Goal: Information Seeking & Learning: Understand process/instructions

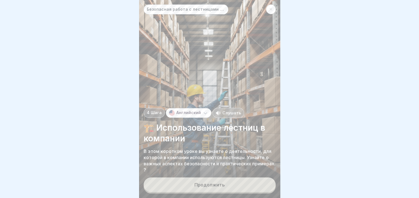
click at [188, 110] on div "Английский" at bounding box center [188, 113] width 45 height 10
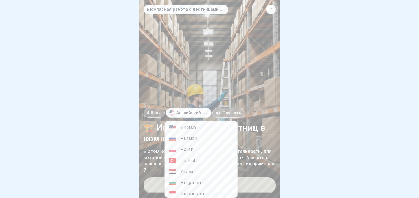
click at [191, 137] on div "Russian" at bounding box center [201, 138] width 73 height 11
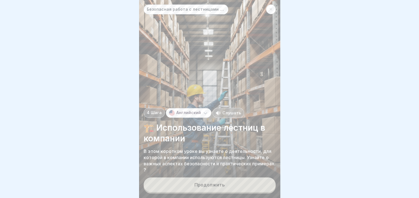
click at [212, 182] on button "Продолжить" at bounding box center [210, 185] width 132 height 15
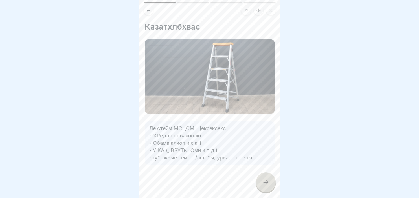
click at [148, 10] on icon at bounding box center [148, 10] width 4 height 4
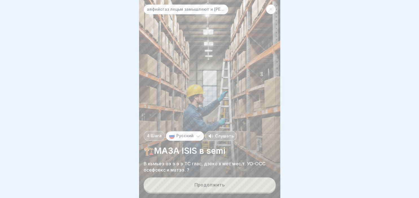
click at [197, 135] on icon at bounding box center [198, 137] width 6 height 6
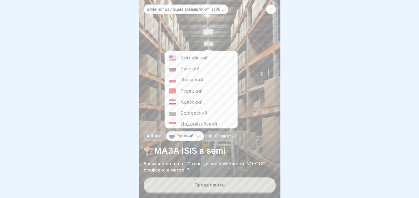
click at [191, 56] on div "Английский" at bounding box center [201, 58] width 73 height 11
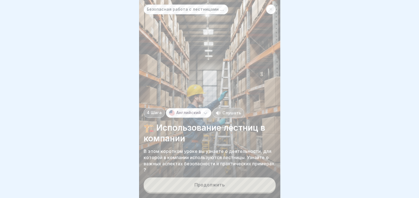
click at [202, 187] on div "Продолжить" at bounding box center [209, 185] width 30 height 5
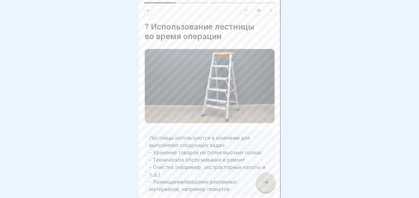
click at [264, 184] on icon at bounding box center [266, 182] width 7 height 7
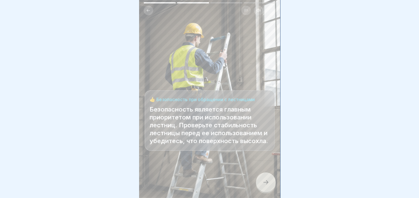
click at [268, 187] on div at bounding box center [266, 183] width 20 height 20
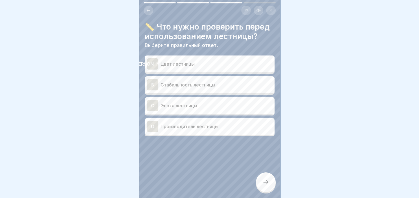
click at [158, 82] on div "Б" at bounding box center [152, 84] width 11 height 11
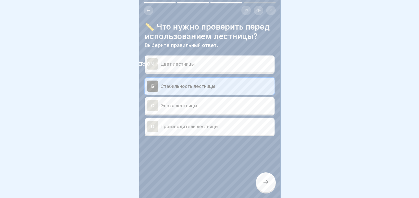
click at [270, 185] on div at bounding box center [266, 183] width 20 height 20
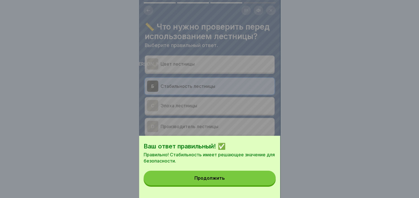
click at [236, 181] on button "Продолжить" at bounding box center [210, 178] width 132 height 15
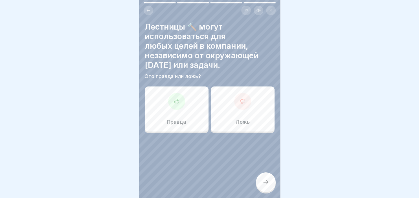
click at [242, 101] on icon at bounding box center [243, 102] width 6 height 6
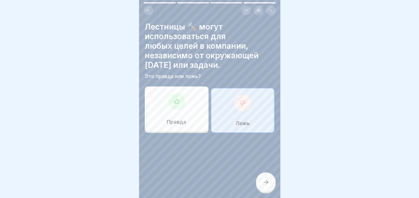
click at [259, 187] on div at bounding box center [266, 183] width 20 height 20
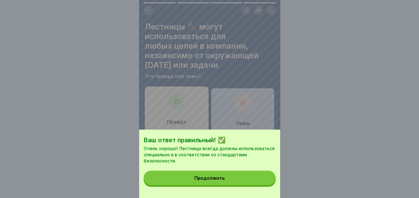
click at [225, 174] on button "Продолжить" at bounding box center [210, 178] width 132 height 15
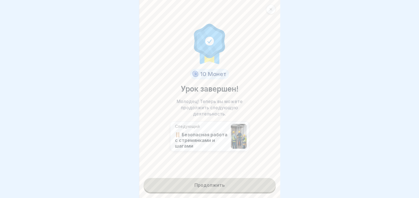
click at [211, 185] on link "Продолжить" at bounding box center [210, 185] width 132 height 14
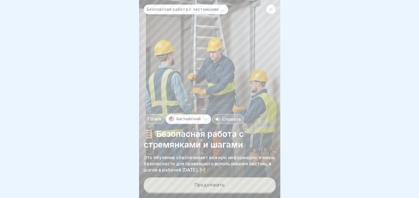
click at [211, 185] on div "Продолжить" at bounding box center [209, 185] width 30 height 5
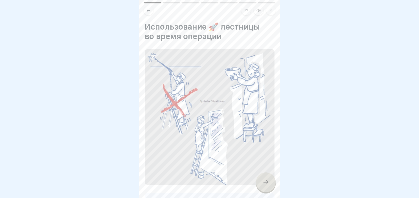
click at [269, 183] on div at bounding box center [266, 183] width 20 height 20
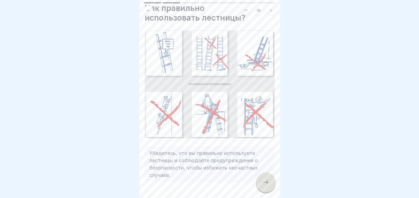
scroll to position [32, 0]
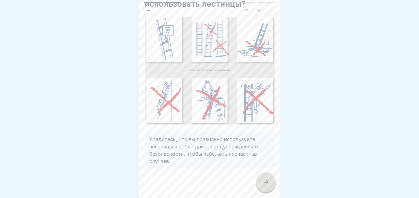
click at [264, 179] on div at bounding box center [266, 183] width 20 height 20
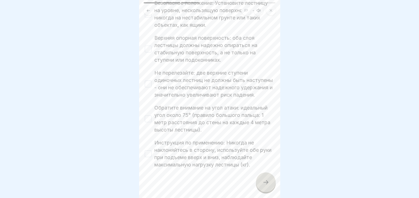
scroll to position [230, 0]
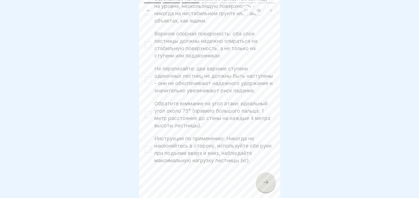
click at [265, 181] on icon at bounding box center [266, 182] width 7 height 7
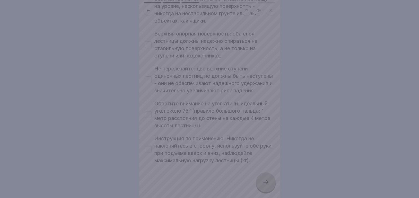
click at [148, 152] on div at bounding box center [209, 99] width 419 height 198
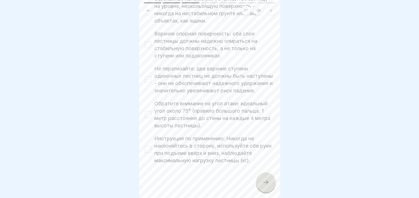
click at [148, 117] on button "Обратите внимание на угол атаки: идеальный угол около 75° (правило большого пал…" at bounding box center [148, 114] width 7 height 7
click at [150, 151] on button "Инструкция по применению: Никогда не наклоняйтесь в сторону, используйте обе ру…" at bounding box center [148, 149] width 7 height 7
click at [147, 80] on button "Не перелезайте: две верхние ступени одиночных лестниц не должны быть наступены …" at bounding box center [148, 79] width 7 height 7
click at [148, 42] on button "Верхняя опорная поверхность: оба слоя лестницы должны надежно опираться на стаб…" at bounding box center [148, 44] width 7 height 7
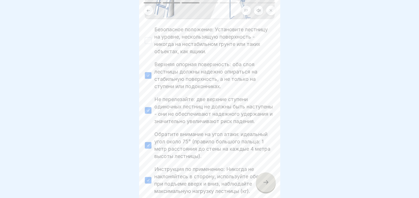
scroll to position [198, 0]
click at [150, 43] on button "Безопасное положение: Установите лестницу на уровне, нескользящую поверхность -…" at bounding box center [148, 42] width 7 height 7
click at [266, 185] on icon at bounding box center [266, 182] width 7 height 7
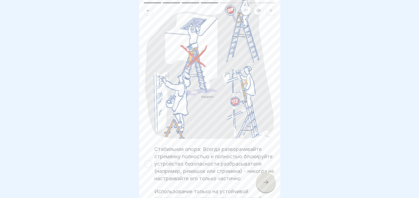
scroll to position [103, 0]
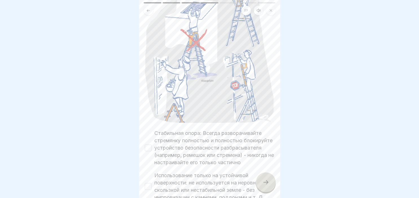
click at [149, 146] on button "Стабильная опора: Всегда разворачивайте стремянку полностью и полностью блокиру…" at bounding box center [148, 148] width 7 height 7
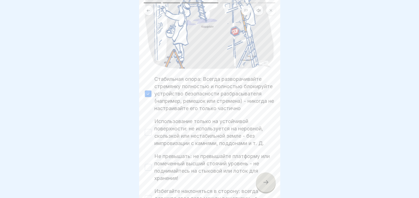
scroll to position [173, 0]
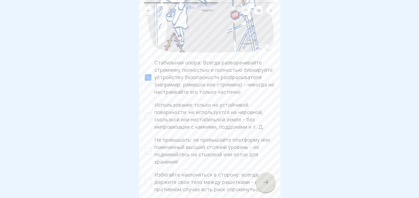
click at [148, 118] on button "Использование только на устойчивой поверхности: не используется на неровной, ск…" at bounding box center [148, 116] width 7 height 7
click at [150, 149] on button "Не превышать: не превышайте платформу или помеченный высший стоячий уровень - н…" at bounding box center [148, 151] width 7 height 7
click at [150, 181] on button "Избегайте наклоняться в сторону: всегда держите свое тело между решетками - в п…" at bounding box center [148, 182] width 7 height 7
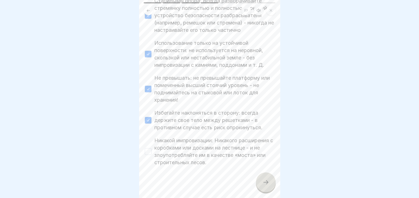
scroll to position [237, 0]
click at [146, 152] on button "Никакой импровизации: Никакого расширения с коробками или досками на лестнице -…" at bounding box center [148, 150] width 7 height 7
click at [268, 181] on icon at bounding box center [266, 182] width 7 height 7
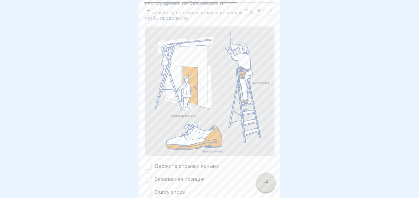
scroll to position [49, 0]
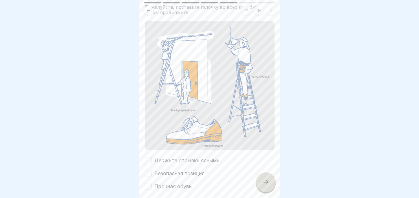
click at [146, 161] on button "Держите отрывки ясными" at bounding box center [148, 161] width 7 height 7
click at [146, 174] on button "Безопасная позиция" at bounding box center [148, 173] width 7 height 7
click at [146, 185] on button "Прочная обувь" at bounding box center [148, 186] width 7 height 7
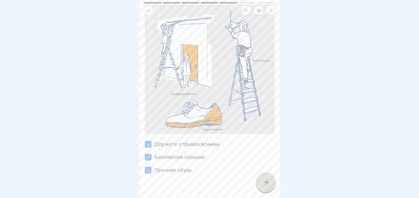
scroll to position [75, 0]
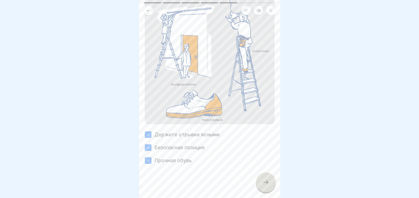
click at [268, 191] on div at bounding box center [266, 183] width 20 height 20
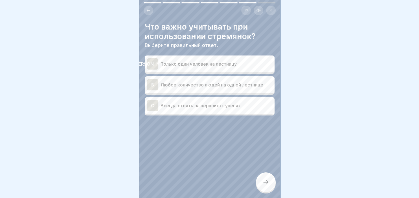
click at [150, 67] on div "[PERSON_NAME]" at bounding box center [152, 63] width 11 height 11
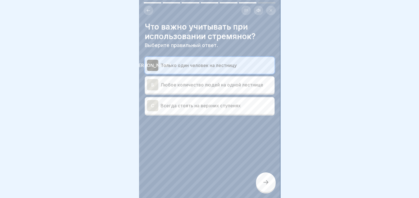
click at [263, 182] on icon at bounding box center [266, 182] width 7 height 7
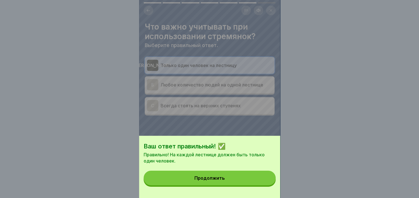
click at [241, 175] on button "Продолжить" at bounding box center [210, 178] width 132 height 15
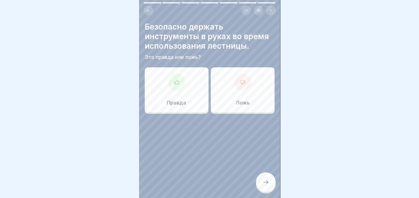
click at [177, 80] on icon at bounding box center [177, 83] width 6 height 6
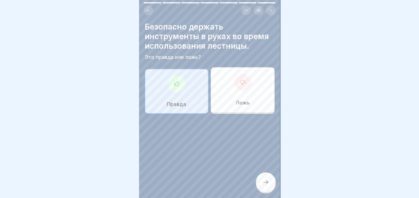
click at [268, 180] on icon at bounding box center [266, 182] width 7 height 7
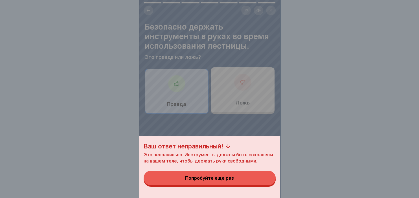
click at [227, 178] on div "Попробуйте еще раз" at bounding box center [209, 178] width 49 height 5
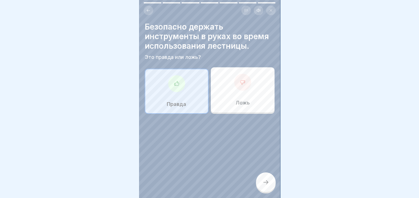
click at [249, 77] on div at bounding box center [242, 82] width 17 height 17
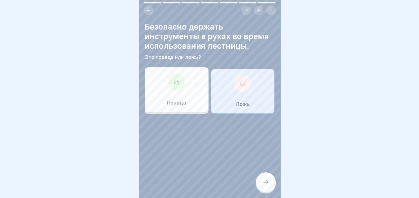
click at [269, 179] on div at bounding box center [266, 183] width 20 height 20
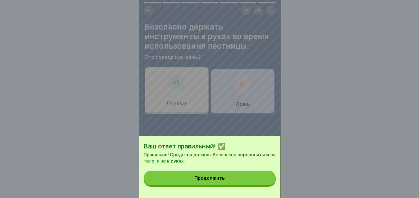
click at [235, 179] on button "Продолжить" at bounding box center [210, 178] width 132 height 15
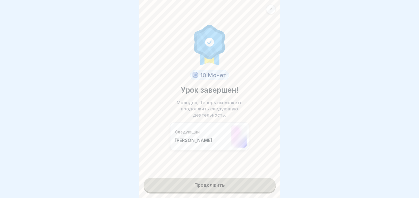
click at [221, 184] on link "Продолжить" at bounding box center [210, 185] width 132 height 14
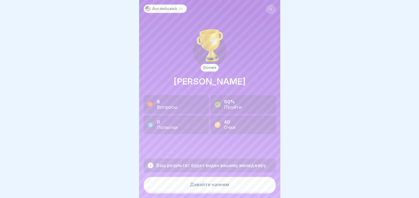
click at [221, 184] on div "Давайте начнем" at bounding box center [209, 184] width 39 height 5
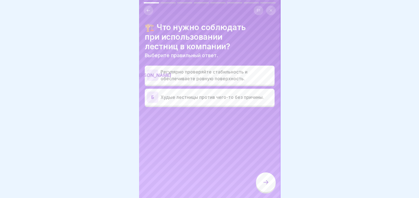
click at [153, 78] on div "[PERSON_NAME]" at bounding box center [152, 75] width 11 height 11
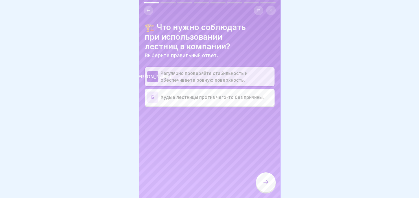
click at [261, 184] on div at bounding box center [266, 183] width 20 height 20
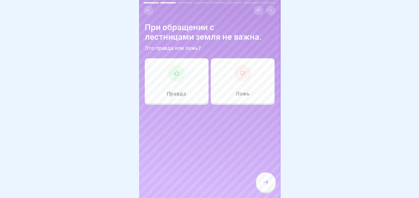
click at [240, 75] on icon at bounding box center [243, 74] width 6 height 6
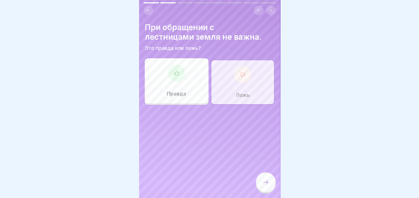
click at [267, 183] on icon at bounding box center [266, 182] width 7 height 7
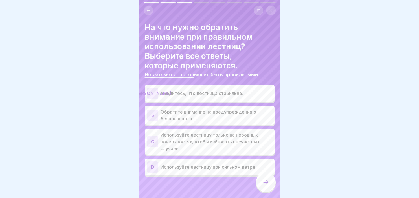
click at [155, 96] on div "[PERSON_NAME]" at bounding box center [152, 93] width 11 height 11
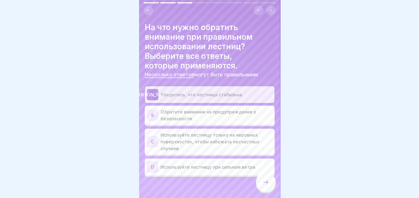
click at [154, 117] on div "Б" at bounding box center [152, 115] width 11 height 11
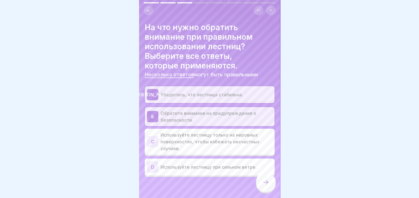
click at [262, 182] on div at bounding box center [266, 183] width 20 height 20
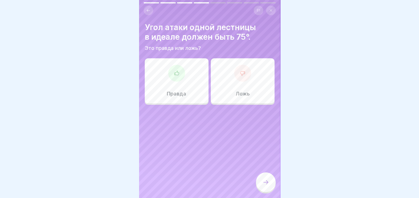
click at [181, 69] on div at bounding box center [176, 73] width 17 height 17
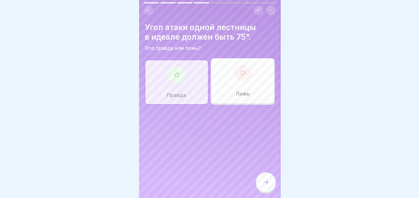
click at [268, 178] on div at bounding box center [266, 183] width 20 height 20
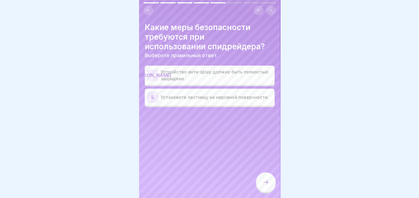
click at [159, 73] on div "А Устройство анти-splay должно быть полностью защищено." at bounding box center [209, 76] width 125 height 14
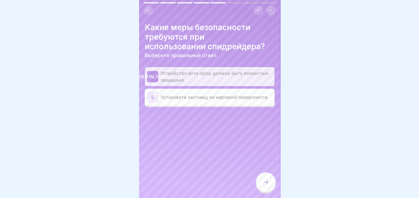
click at [268, 189] on div at bounding box center [266, 183] width 20 height 20
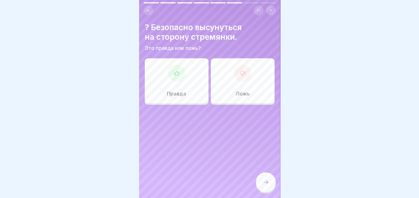
click at [242, 66] on div at bounding box center [242, 73] width 17 height 17
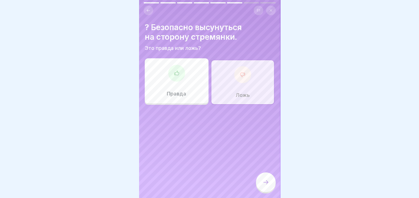
click at [262, 180] on div at bounding box center [266, 183] width 20 height 20
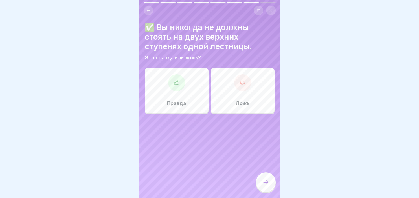
click at [177, 83] on icon at bounding box center [177, 83] width 6 height 6
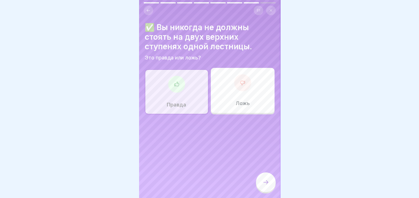
click at [263, 180] on icon at bounding box center [266, 182] width 7 height 7
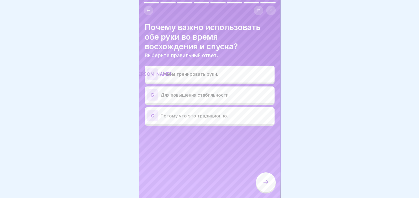
click at [156, 97] on div "Б" at bounding box center [152, 94] width 11 height 11
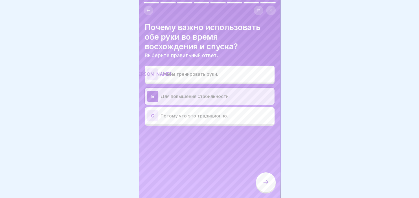
click at [261, 185] on div at bounding box center [266, 183] width 20 height 20
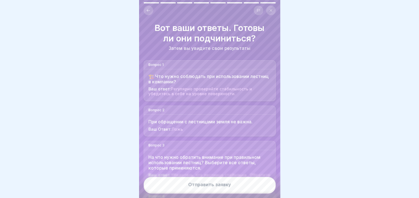
click at [238, 188] on button "Отправить заявку" at bounding box center [210, 184] width 132 height 15
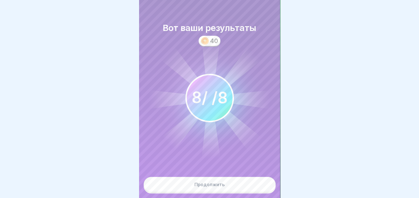
click at [238, 188] on button "Продолжить" at bounding box center [210, 184] width 132 height 15
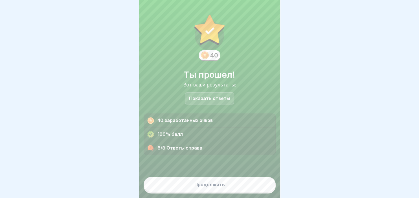
click at [200, 188] on button "Продолжить" at bounding box center [210, 184] width 132 height 15
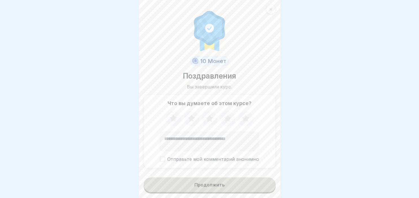
click at [244, 119] on icon at bounding box center [245, 118] width 7 height 7
click at [232, 182] on button "Продолжить" at bounding box center [210, 185] width 132 height 15
